Goal: Task Accomplishment & Management: Use online tool/utility

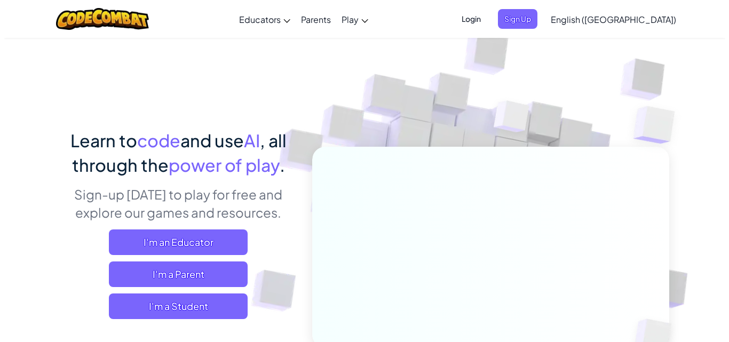
scroll to position [53, 0]
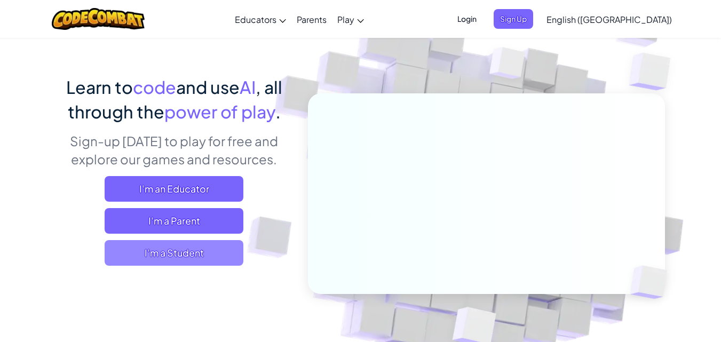
click at [218, 257] on span "I'm a Student" at bounding box center [174, 253] width 139 height 26
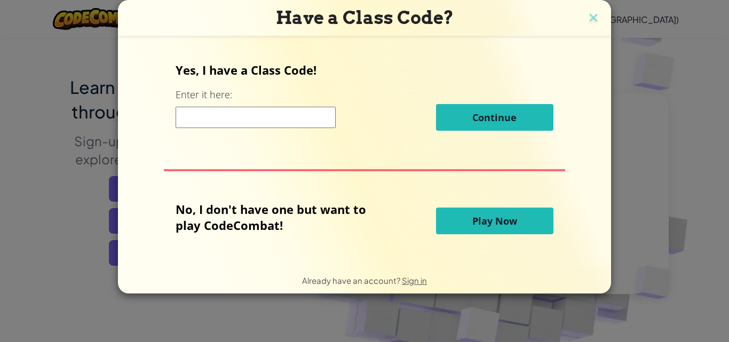
click at [522, 222] on button "Play Now" at bounding box center [494, 221] width 117 height 27
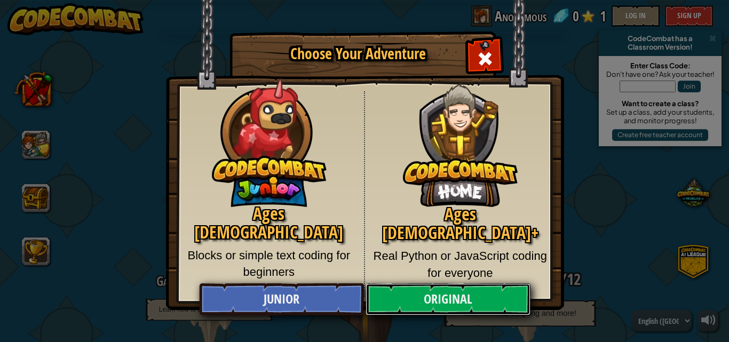
click at [484, 292] on link "Original" at bounding box center [447, 299] width 164 height 32
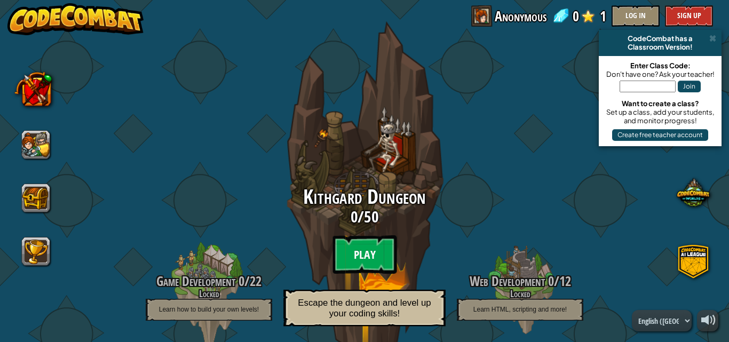
click at [377, 244] on btn "Play" at bounding box center [364, 254] width 64 height 38
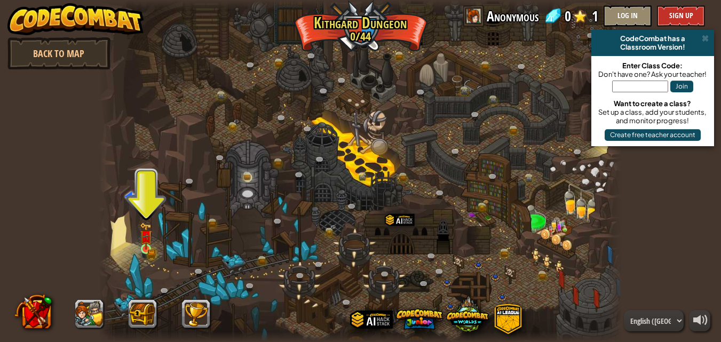
click at [141, 240] on div "Twisted Canyon (Locked) Challenge: collect the most gold using all the programm…" at bounding box center [360, 171] width 523 height 342
click at [149, 241] on img at bounding box center [145, 236] width 7 height 7
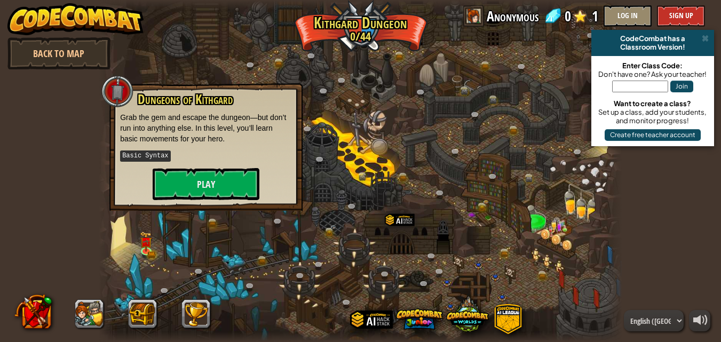
click at [178, 200] on div "Dungeons of [PERSON_NAME] Grab the gem and escape the dungeon—but don’t run int…" at bounding box center [205, 146] width 193 height 127
click at [191, 175] on button "Play" at bounding box center [206, 184] width 107 height 32
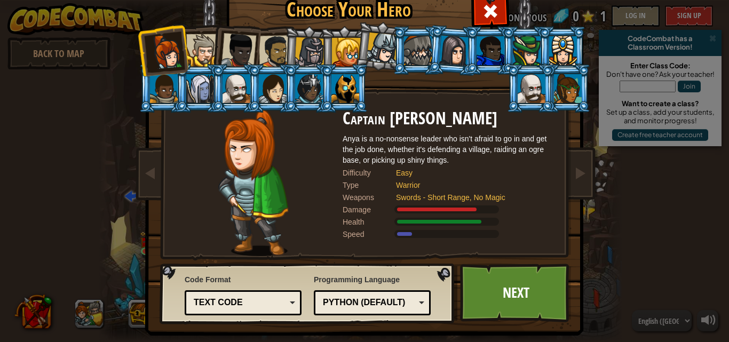
click at [191, 40] on div at bounding box center [202, 50] width 33 height 33
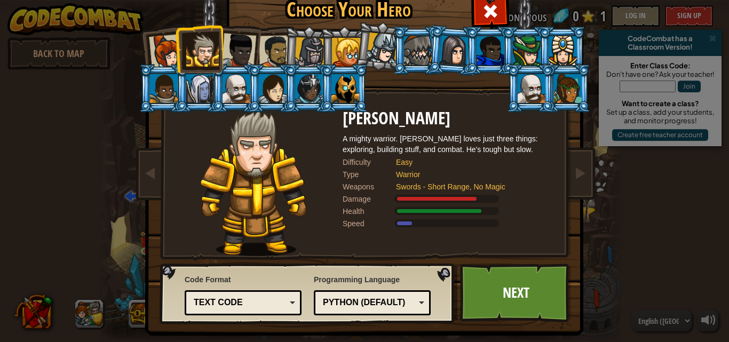
click at [221, 44] on div at bounding box center [238, 50] width 35 height 35
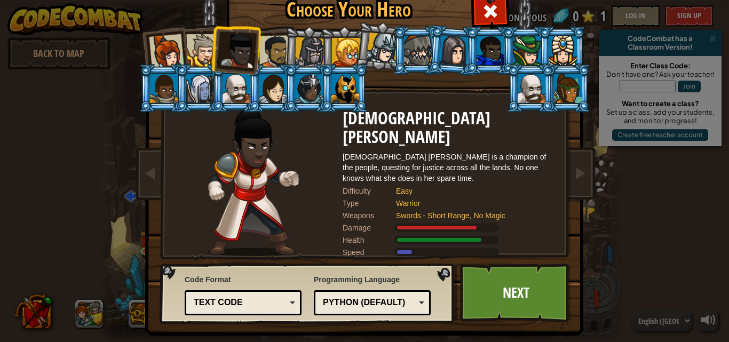
click at [270, 52] on div at bounding box center [275, 51] width 33 height 33
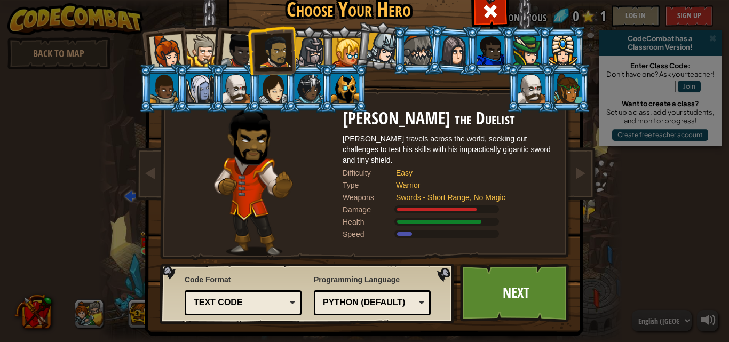
click at [427, 54] on li at bounding box center [452, 51] width 51 height 52
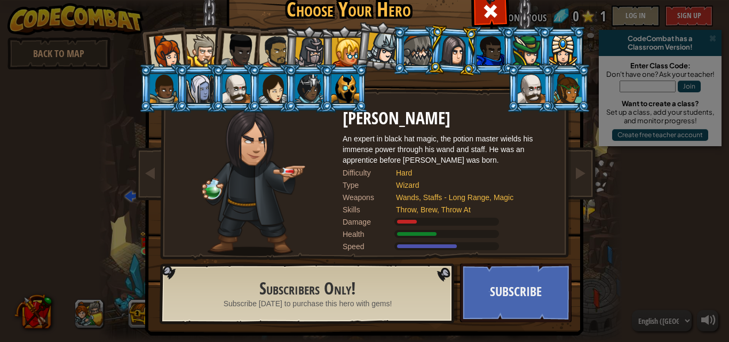
click at [523, 43] on div at bounding box center [527, 50] width 28 height 29
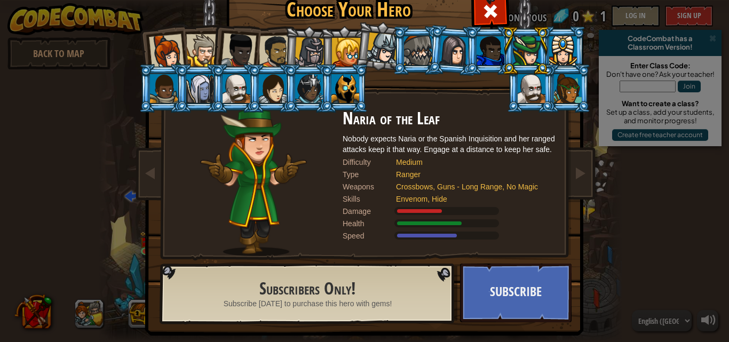
click at [492, 41] on div at bounding box center [490, 50] width 28 height 29
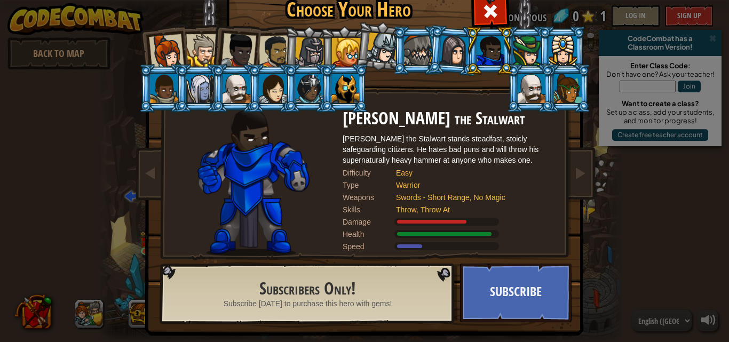
click at [522, 67] on li at bounding box center [530, 88] width 48 height 49
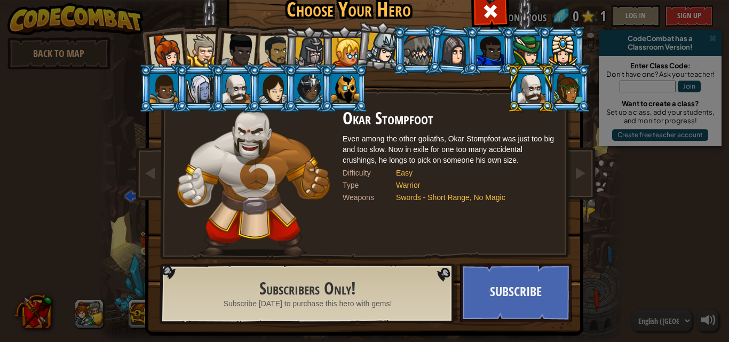
click at [560, 95] on div at bounding box center [568, 88] width 28 height 29
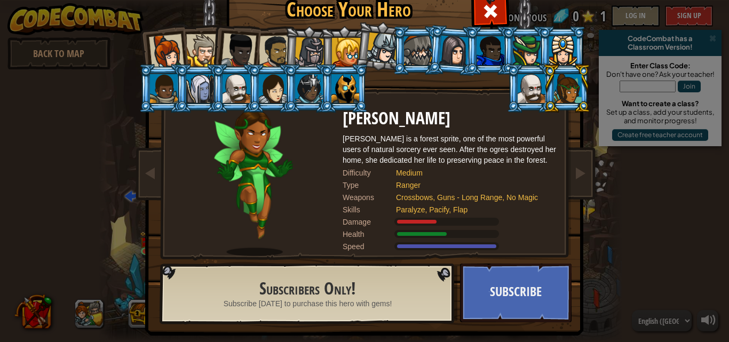
drag, startPoint x: 308, startPoint y: 66, endPoint x: 298, endPoint y: 61, distance: 11.5
click at [302, 26] on ol at bounding box center [365, 26] width 440 height 0
click at [354, 58] on li at bounding box center [380, 46] width 53 height 53
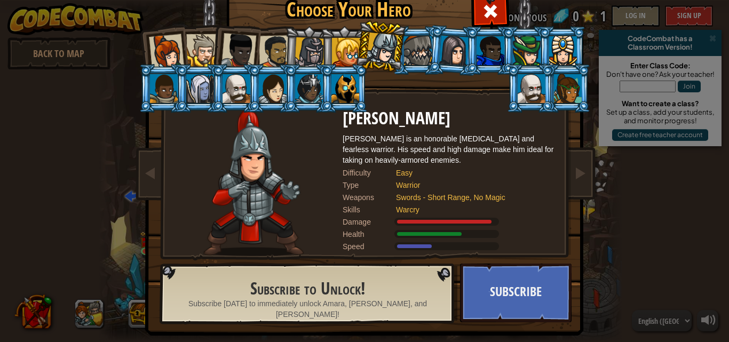
click at [348, 50] on div at bounding box center [346, 52] width 29 height 29
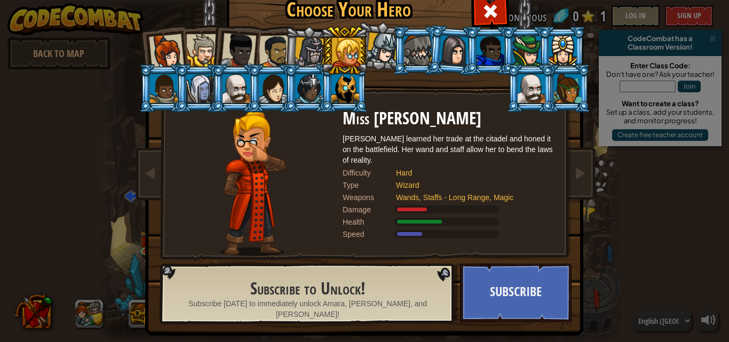
click at [320, 55] on li at bounding box center [344, 50] width 48 height 49
click at [315, 26] on ol at bounding box center [365, 26] width 440 height 0
drag, startPoint x: 311, startPoint y: 55, endPoint x: 300, endPoint y: 56, distance: 10.7
click at [308, 56] on div at bounding box center [309, 52] width 30 height 30
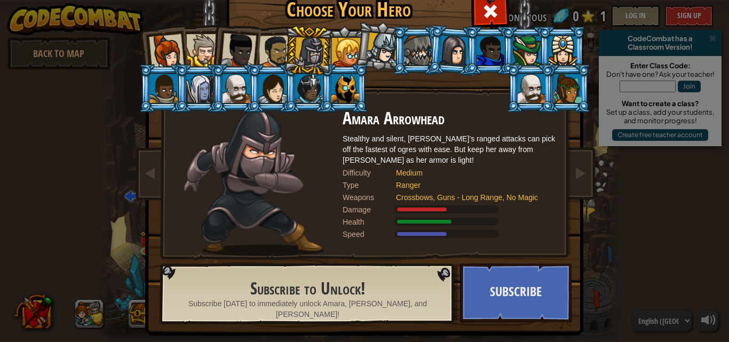
click at [260, 53] on div at bounding box center [275, 51] width 33 height 33
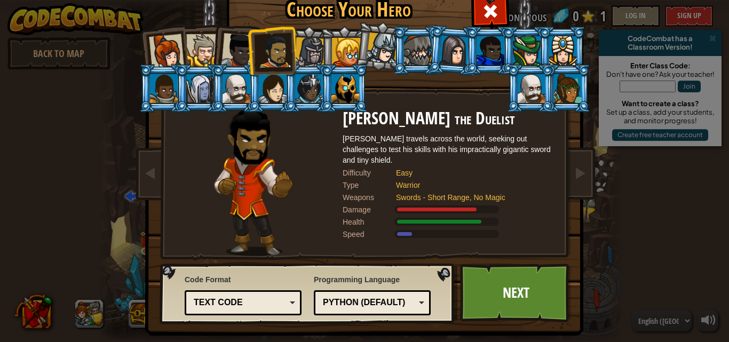
click at [380, 299] on div "Python (Default)" at bounding box center [369, 303] width 92 height 12
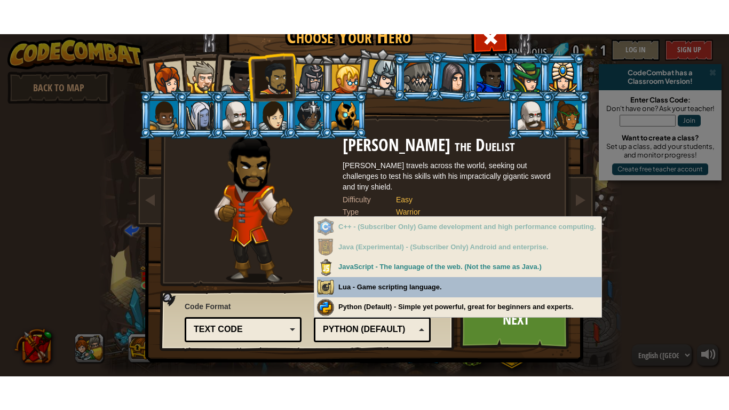
scroll to position [10, 0]
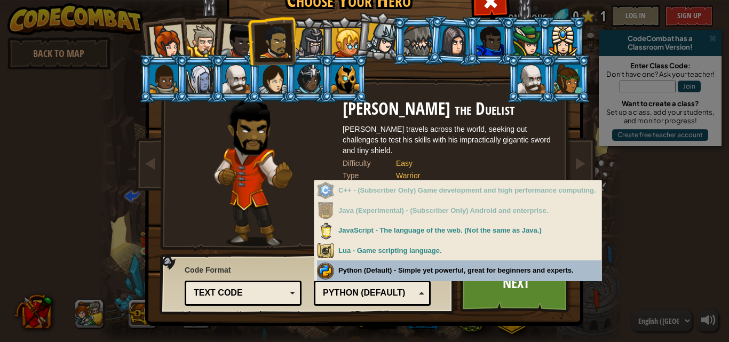
click at [380, 288] on div "Python (Default)" at bounding box center [369, 293] width 92 height 12
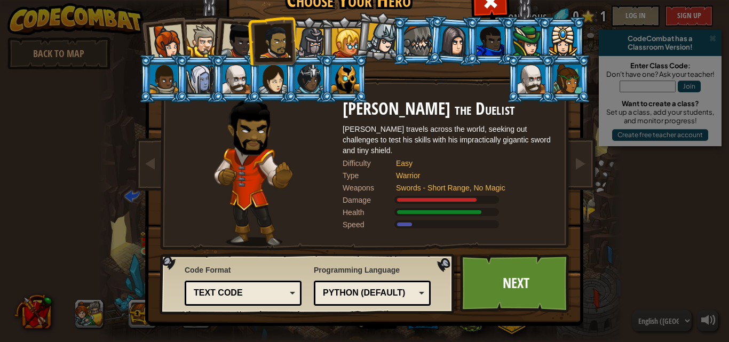
click at [273, 288] on div "Text code" at bounding box center [240, 293] width 92 height 12
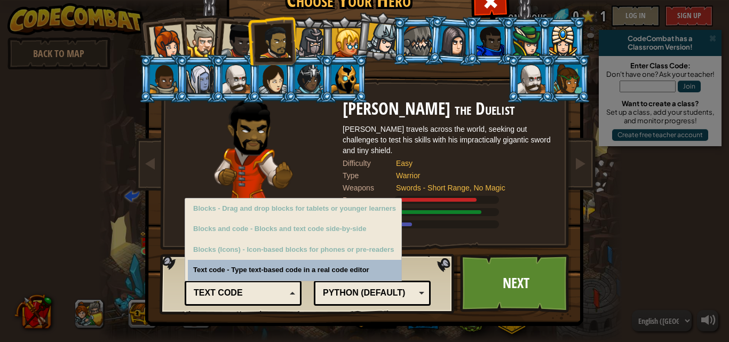
click at [275, 286] on div "Text code" at bounding box center [243, 293] width 103 height 17
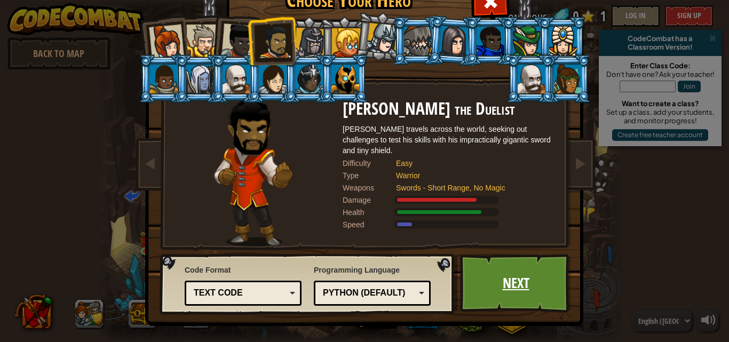
click at [530, 277] on link "Next" at bounding box center [515, 283] width 111 height 59
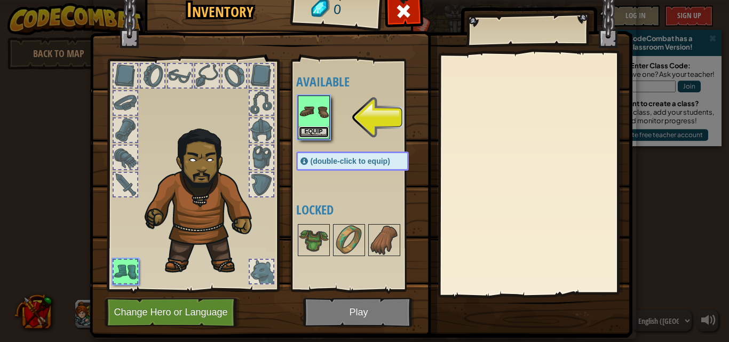
click at [314, 128] on button "Equip" at bounding box center [314, 131] width 30 height 11
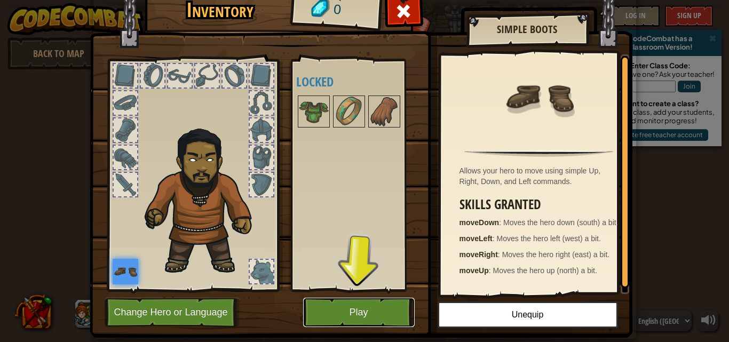
click at [389, 304] on button "Play" at bounding box center [358, 312] width 111 height 29
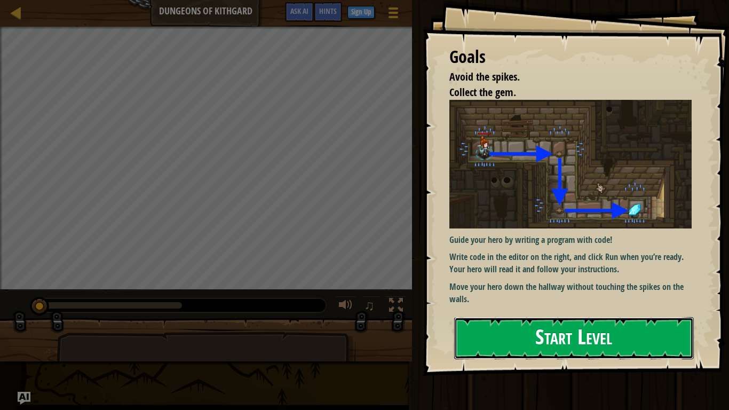
click at [562, 322] on button "Start Level" at bounding box center [574, 338] width 240 height 42
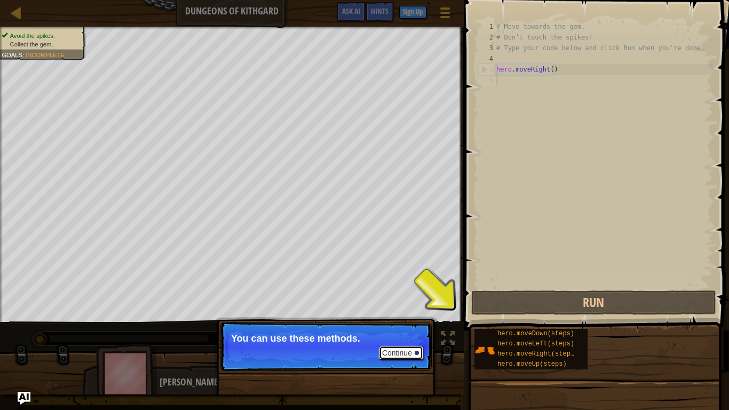
click at [401, 341] on button "Continue" at bounding box center [401, 353] width 44 height 14
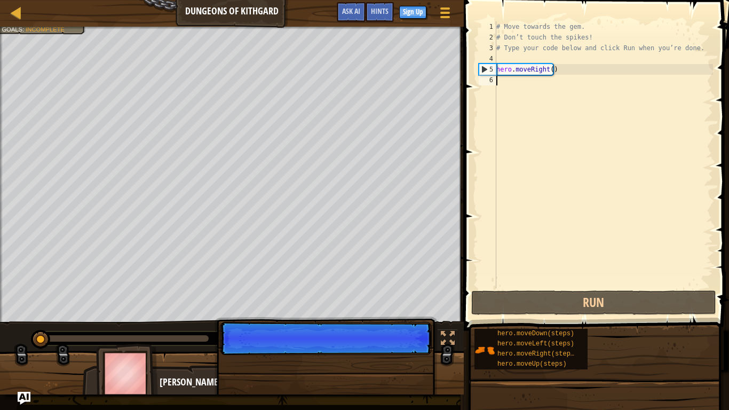
scroll to position [5, 0]
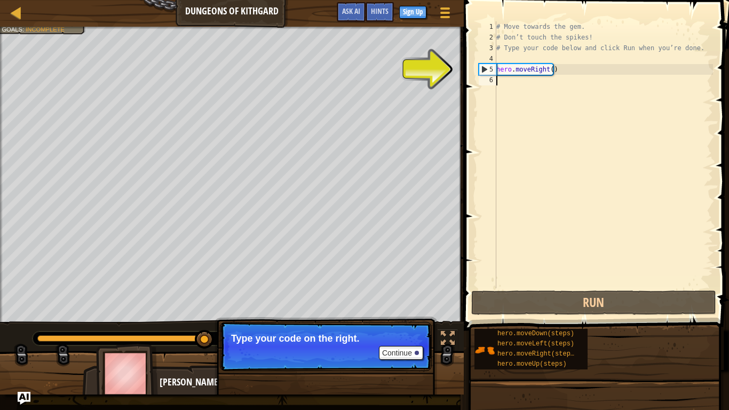
click at [513, 82] on div "# Move towards the gem. # Don’t touch the spikes! # Type your code below and cl…" at bounding box center [603, 165] width 219 height 288
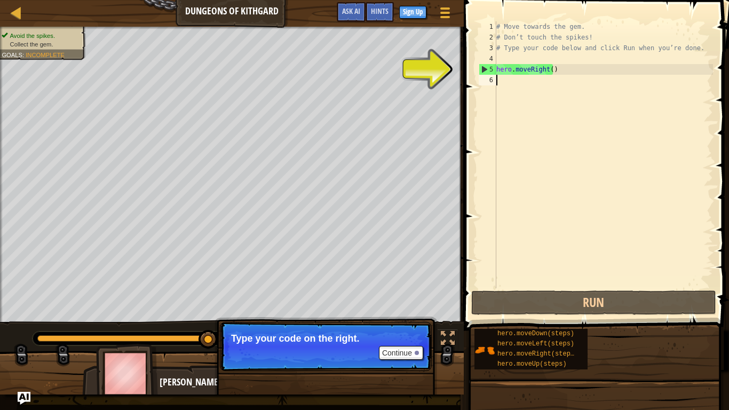
click at [508, 83] on div "# Move towards the gem. # Don’t touch the spikes! # Type your code below and cl…" at bounding box center [603, 165] width 219 height 288
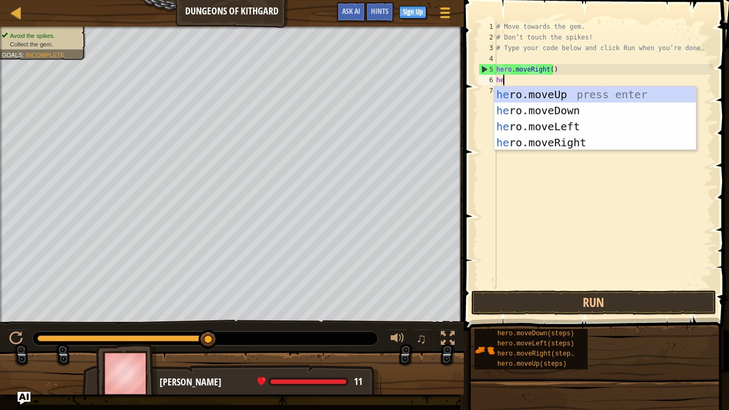
type textarea "her"
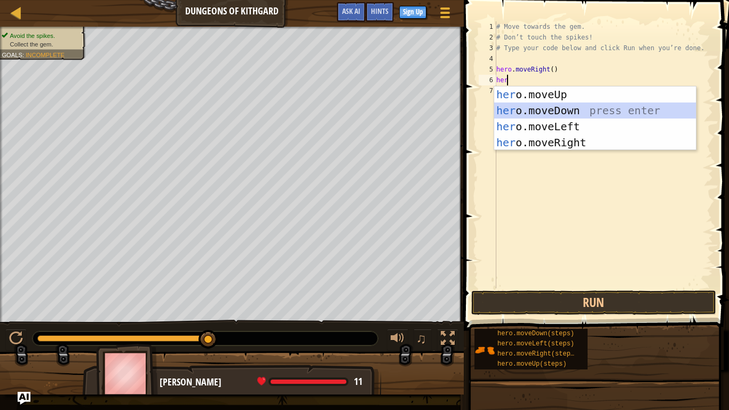
click at [563, 109] on div "her o.moveUp press enter her o.moveDown press enter her o.moveLeft press enter …" at bounding box center [595, 134] width 202 height 96
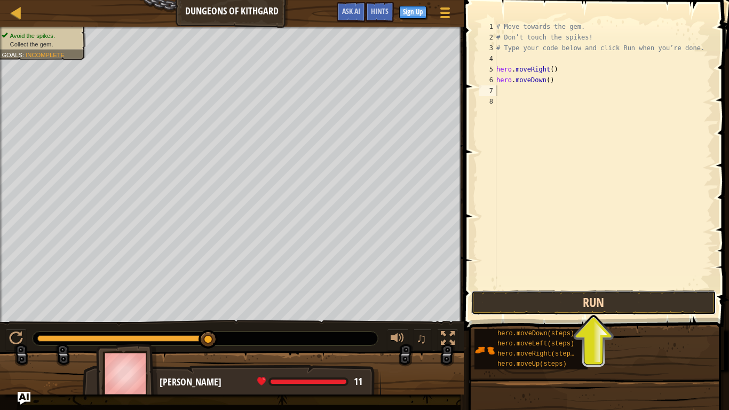
click at [602, 304] on button "Run" at bounding box center [593, 302] width 245 height 25
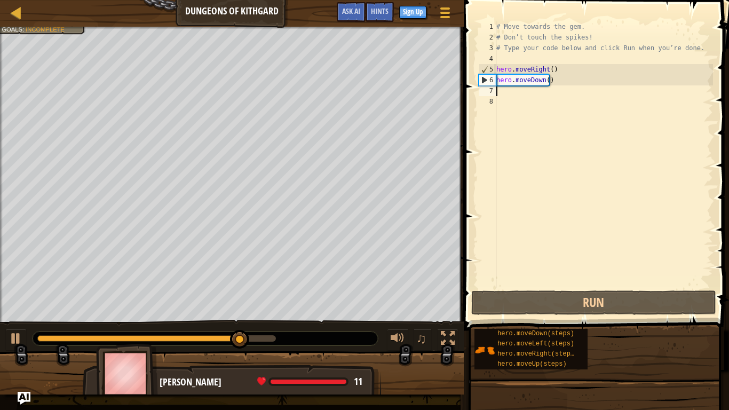
type textarea "h"
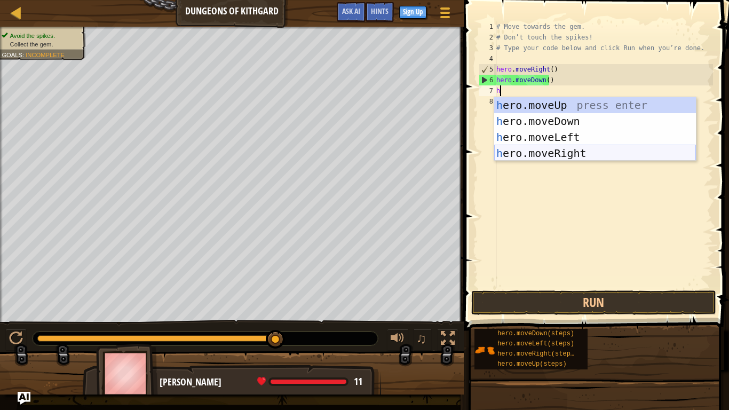
click at [577, 149] on div "h ero.moveUp press enter h ero.moveDown press enter h ero.moveLeft press enter …" at bounding box center [595, 145] width 202 height 96
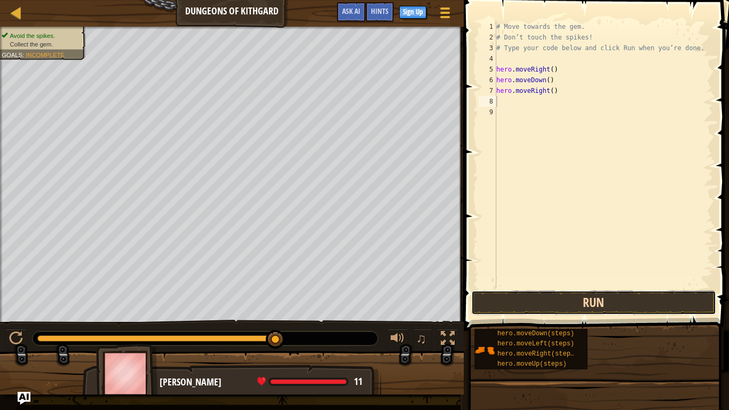
click at [588, 296] on button "Run" at bounding box center [593, 302] width 245 height 25
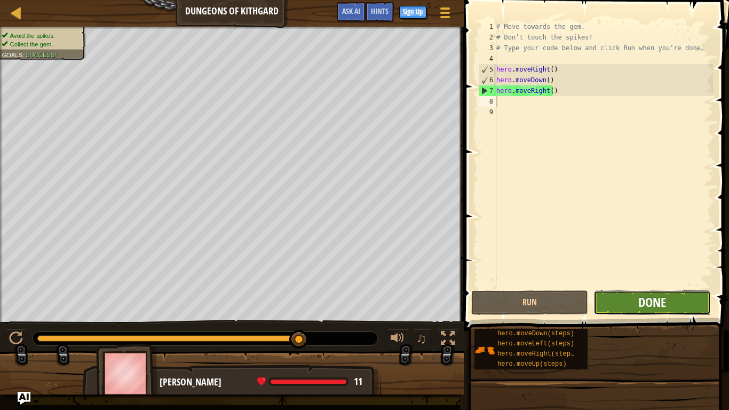
click at [653, 304] on span "Done" at bounding box center [652, 301] width 28 height 17
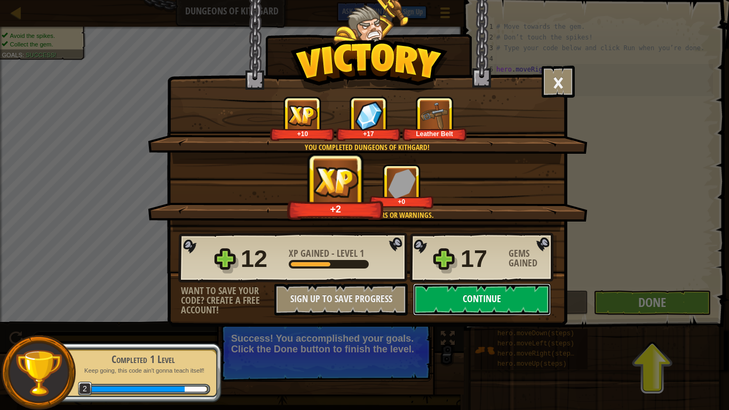
click at [481, 290] on button "Continue" at bounding box center [482, 299] width 138 height 32
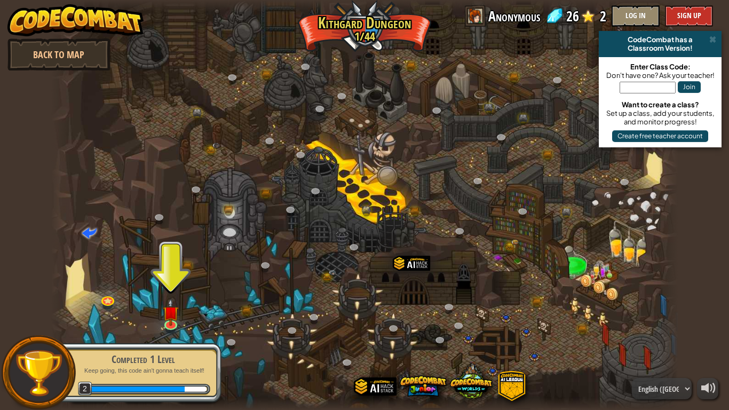
click at [182, 316] on div at bounding box center [364, 205] width 627 height 410
click at [174, 325] on link at bounding box center [171, 323] width 21 height 21
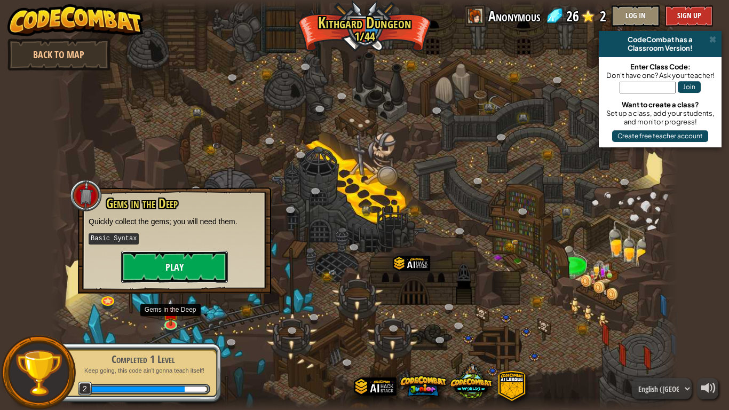
click at [166, 275] on button "Play" at bounding box center [174, 267] width 107 height 32
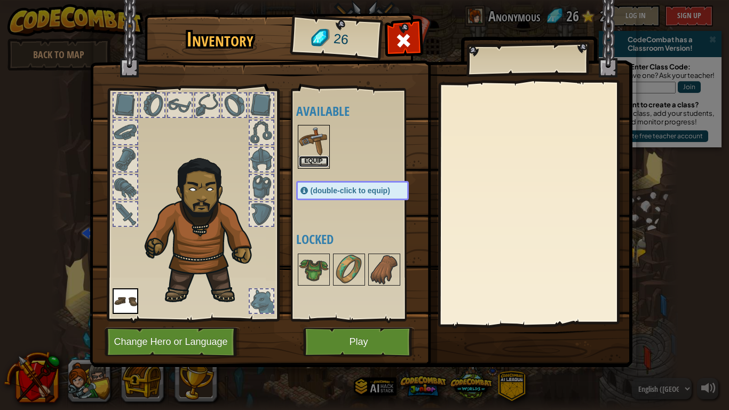
click at [305, 156] on button "Equip" at bounding box center [314, 161] width 30 height 11
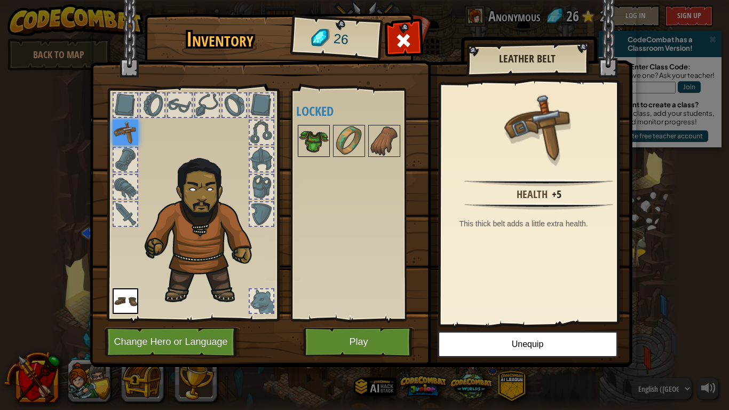
click at [309, 138] on img at bounding box center [314, 141] width 30 height 30
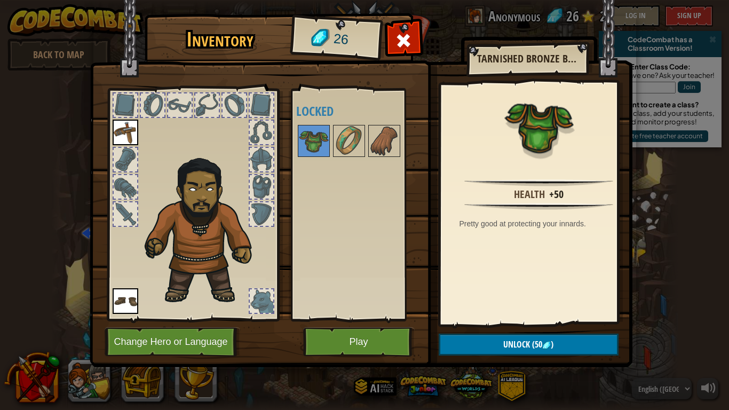
drag, startPoint x: 323, startPoint y: 142, endPoint x: 330, endPoint y: 147, distance: 8.9
click at [283, 168] on div "Inventory 26 Available Equip Equip (double-click to equip) Locked Tarnished Bro…" at bounding box center [364, 192] width 543 height 352
click at [353, 139] on img at bounding box center [349, 141] width 30 height 30
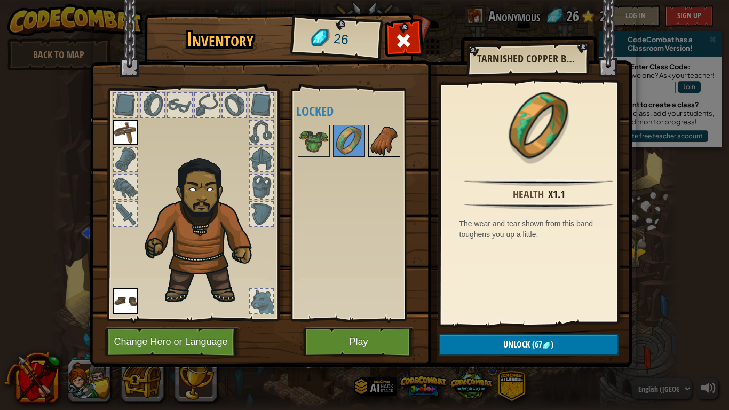
click at [387, 137] on img at bounding box center [384, 141] width 30 height 30
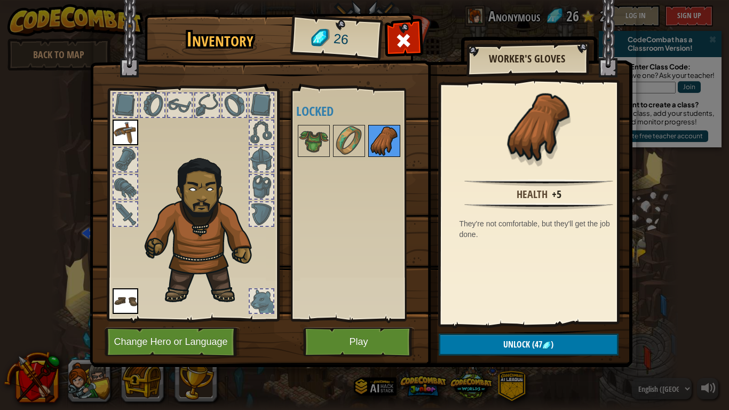
click at [371, 140] on img at bounding box center [384, 141] width 30 height 30
click at [369, 133] on img at bounding box center [384, 141] width 30 height 30
drag, startPoint x: 363, startPoint y: 134, endPoint x: 350, endPoint y: 135, distance: 13.4
click at [355, 135] on div at bounding box center [349, 141] width 32 height 32
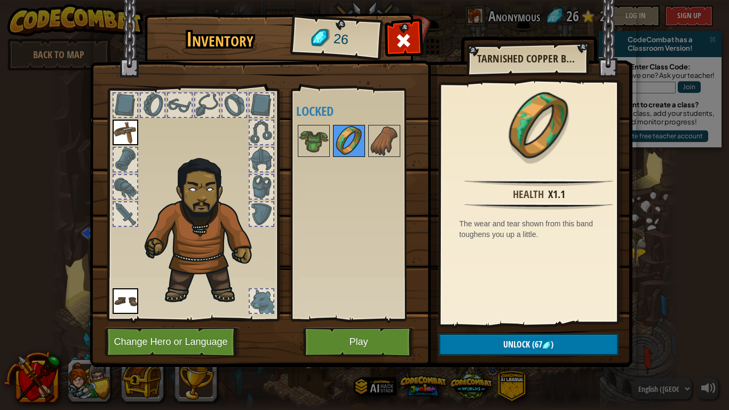
click at [349, 135] on img at bounding box center [349, 141] width 30 height 30
click at [316, 132] on img at bounding box center [314, 141] width 30 height 30
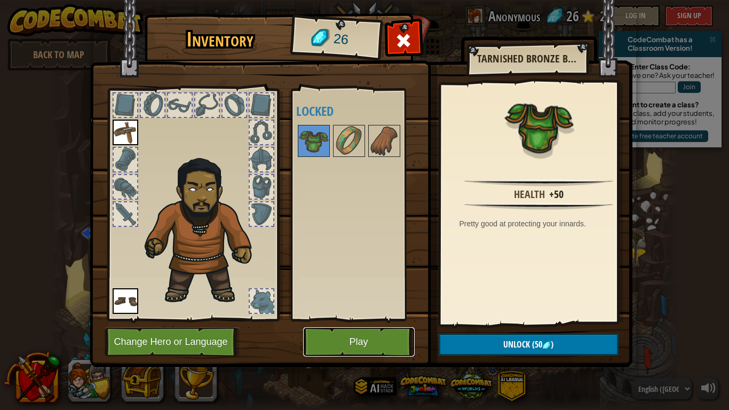
click at [361, 332] on button "Play" at bounding box center [358, 341] width 111 height 29
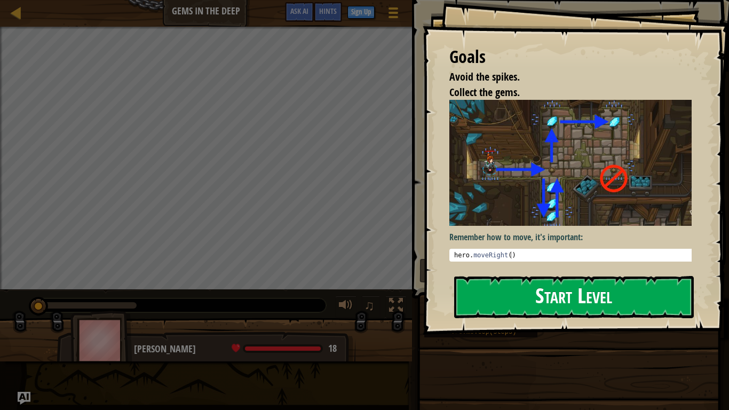
click at [581, 294] on button "Start Level" at bounding box center [574, 297] width 240 height 42
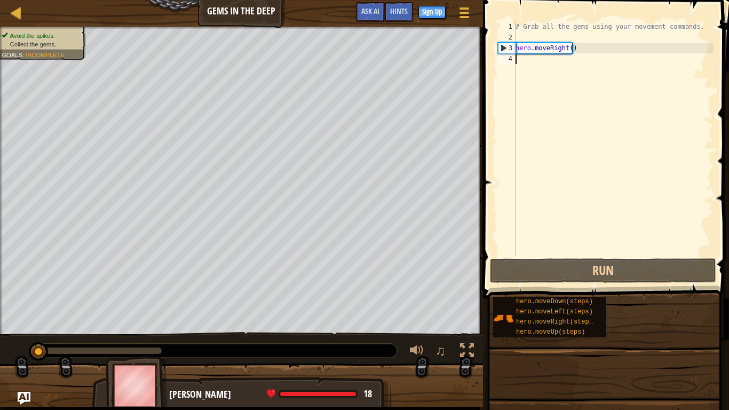
drag, startPoint x: 508, startPoint y: 71, endPoint x: 509, endPoint y: 77, distance: 5.4
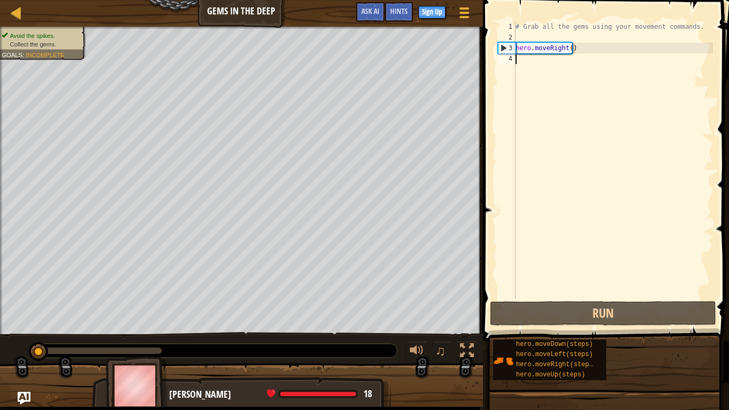
type textarea "h"
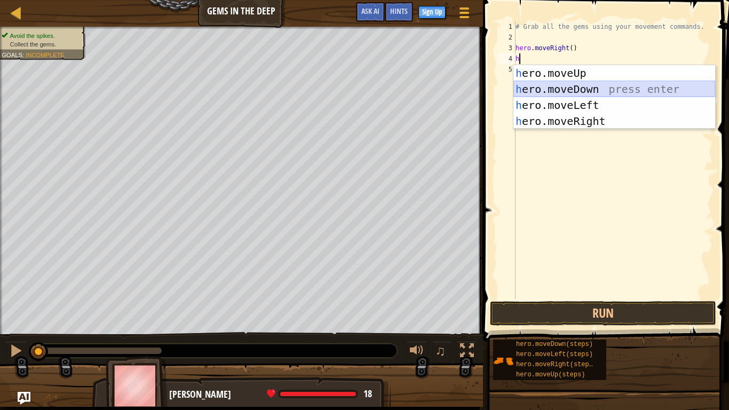
click at [600, 88] on div "h ero.moveUp press enter h ero.moveDown press enter h ero.moveLeft press enter …" at bounding box center [614, 113] width 202 height 96
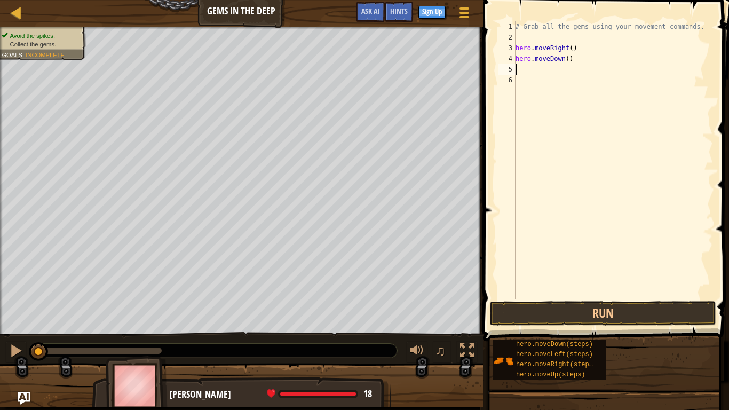
type textarea "h"
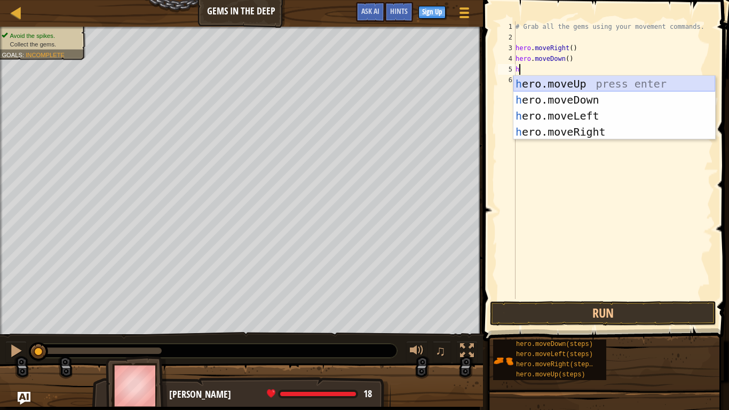
click at [573, 81] on div "h ero.moveUp press enter h ero.moveDown press enter h ero.moveLeft press enter …" at bounding box center [614, 124] width 202 height 96
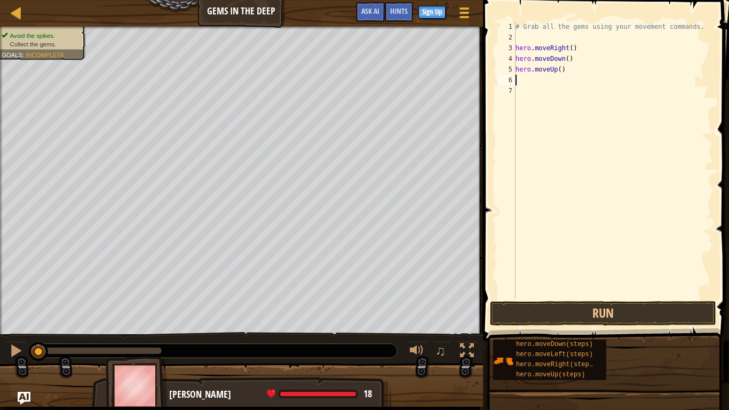
type textarea "h"
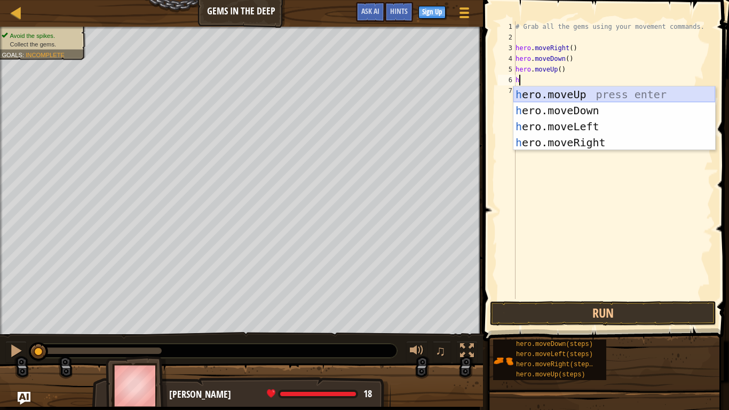
click at [586, 94] on div "h ero.moveUp press enter h ero.moveDown press enter h ero.moveLeft press enter …" at bounding box center [614, 134] width 202 height 96
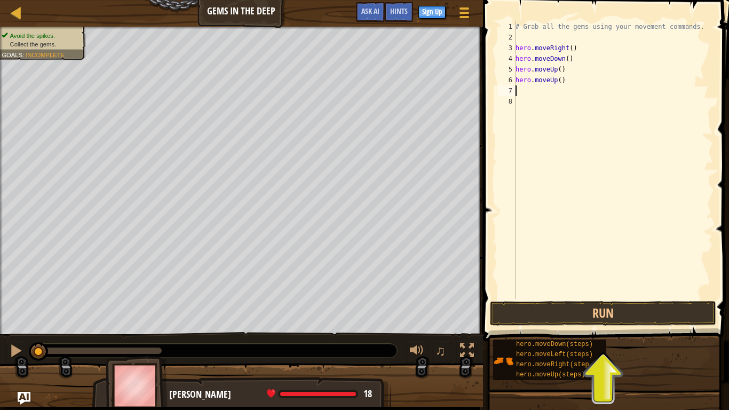
type textarea "h"
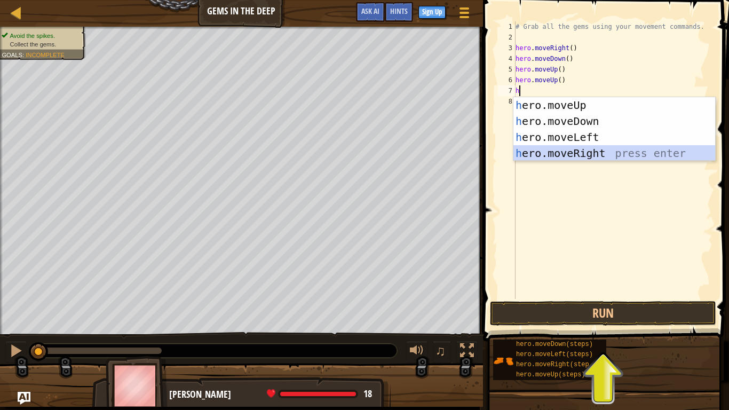
drag, startPoint x: 597, startPoint y: 153, endPoint x: 591, endPoint y: 211, distance: 58.5
click at [596, 155] on div "h ero.moveUp press enter h ero.moveDown press enter h ero.moveLeft press enter …" at bounding box center [614, 145] width 202 height 96
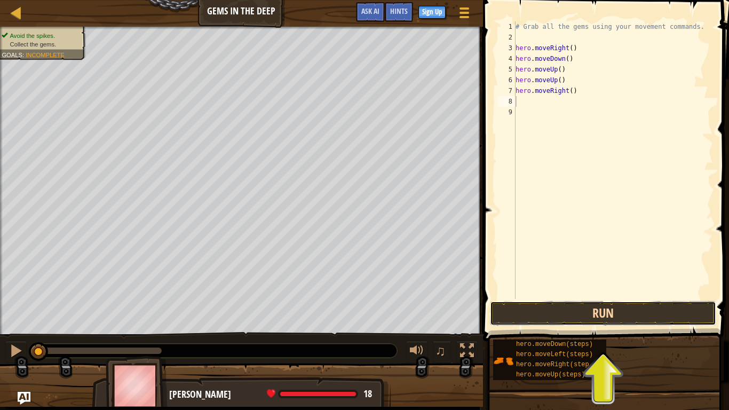
click at [593, 316] on button "Run" at bounding box center [603, 313] width 226 height 25
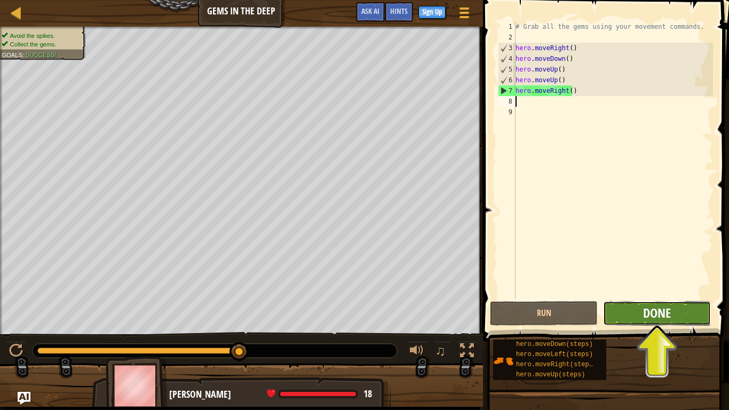
click at [656, 317] on span "Done" at bounding box center [657, 312] width 28 height 17
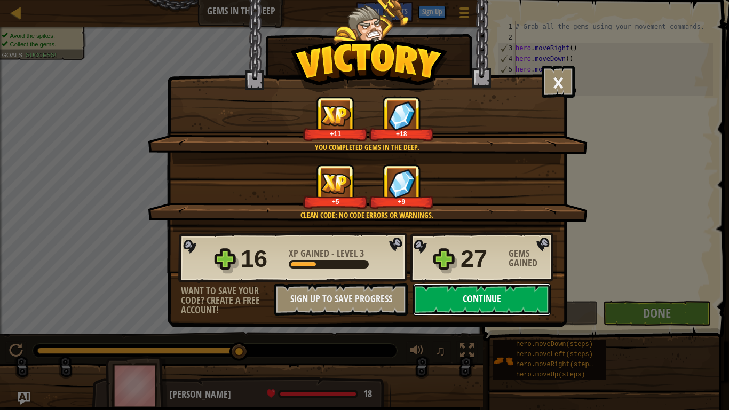
click at [437, 290] on button "Continue" at bounding box center [482, 299] width 138 height 32
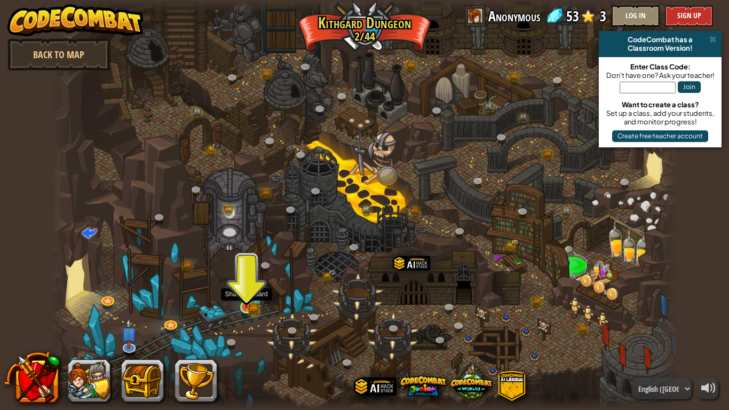
click at [241, 302] on img at bounding box center [246, 290] width 16 height 35
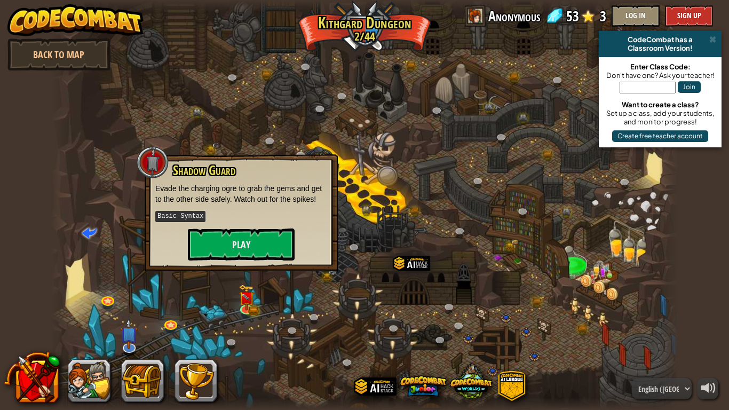
click at [256, 262] on div "Shadow Guard Evade the charging ogre to grab the gems and get to the other side…" at bounding box center [241, 212] width 193 height 117
click at [253, 238] on button "Play" at bounding box center [241, 244] width 107 height 32
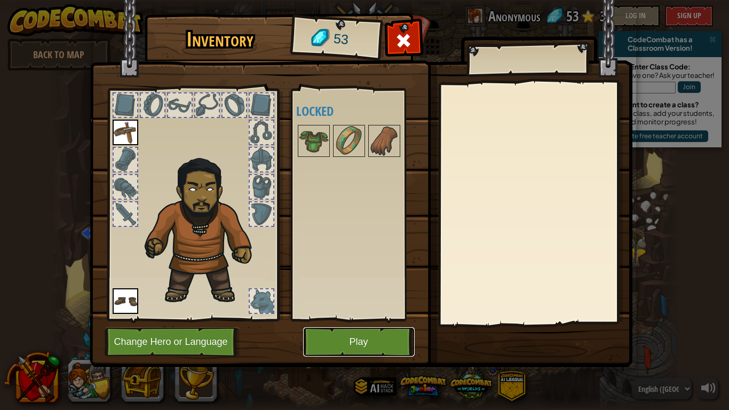
click at [345, 341] on button "Play" at bounding box center [358, 341] width 111 height 29
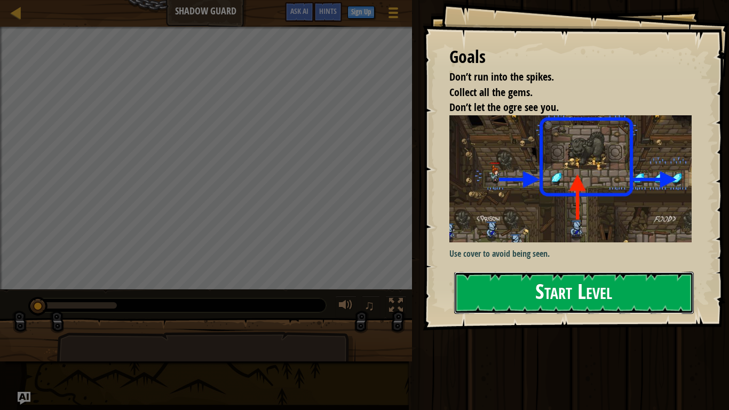
click at [568, 281] on button "Start Level" at bounding box center [574, 293] width 240 height 42
